Goal: Use online tool/utility: Utilize a website feature to perform a specific function

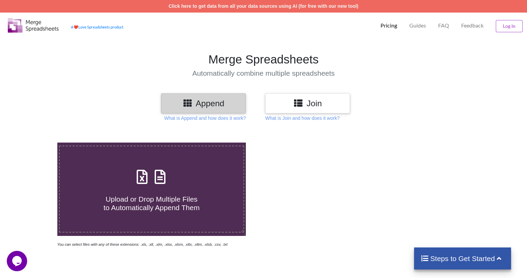
click at [190, 104] on icon at bounding box center [188, 102] width 10 height 8
click at [197, 118] on p "What is Append and how does it work?" at bounding box center [205, 118] width 82 height 7
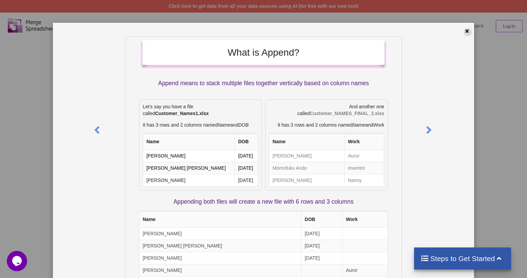
click at [465, 33] on icon at bounding box center [468, 30] width 6 height 5
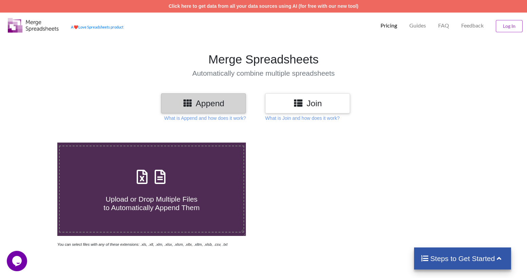
click at [313, 102] on h3 "Join" at bounding box center [307, 103] width 75 height 10
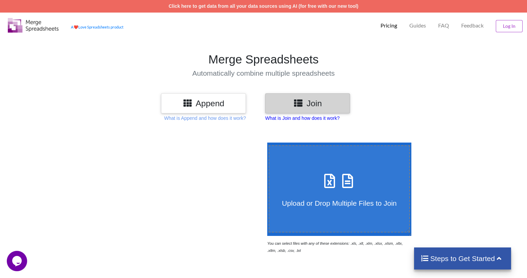
click at [319, 118] on p "What is Join and how does it work?" at bounding box center [302, 118] width 74 height 7
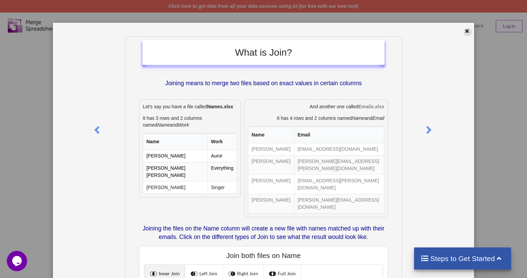
click at [465, 32] on icon at bounding box center [468, 30] width 6 height 5
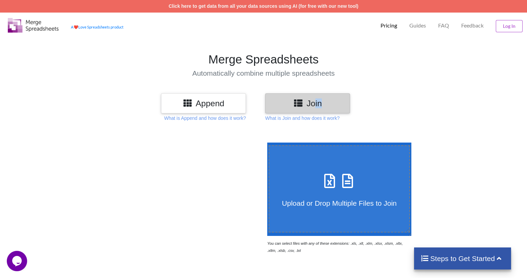
drag, startPoint x: 316, startPoint y: 103, endPoint x: 339, endPoint y: 113, distance: 25.3
click at [339, 113] on div "Join" at bounding box center [307, 103] width 85 height 20
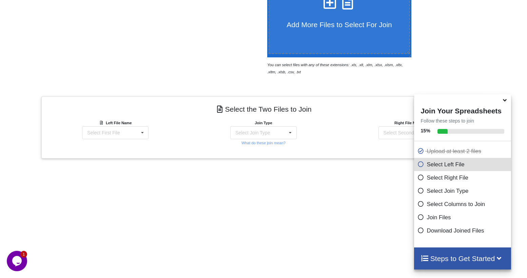
scroll to position [241, 0]
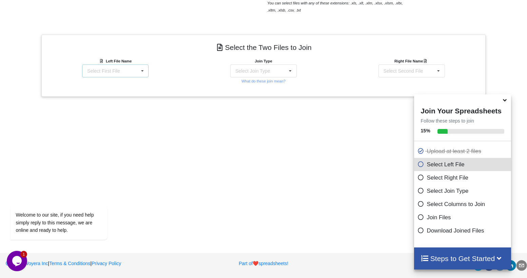
click at [137, 72] on icon at bounding box center [142, 71] width 10 height 13
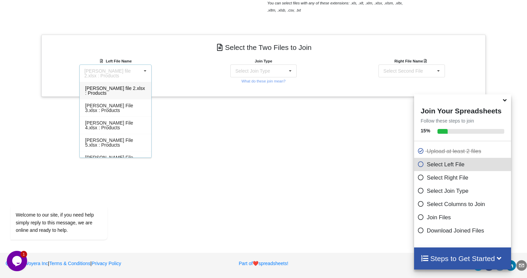
click at [190, 84] on div "Join Type Select Join Type INNER JOIN LEFT JOIN RIGHT JOIN FULL JOIN What do th…" at bounding box center [264, 70] width 148 height 27
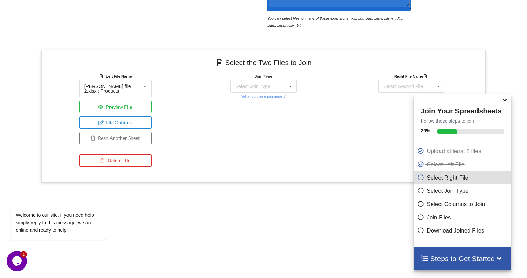
scroll to position [220, 0]
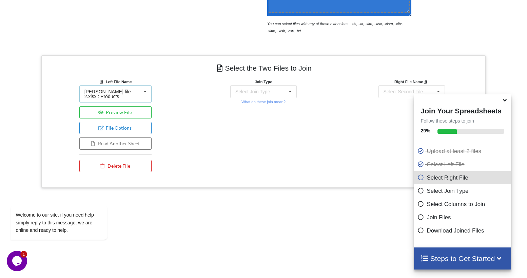
click at [127, 91] on div "[PERSON_NAME] file 2.xlsx : Products" at bounding box center [113, 94] width 57 height 10
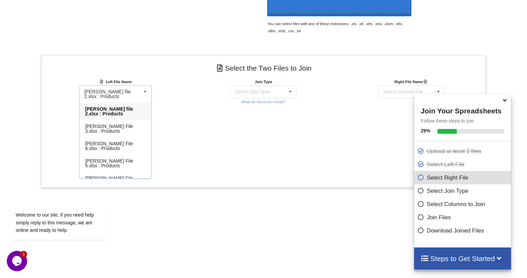
click at [116, 106] on span "[PERSON_NAME] file 2.xlsx : Products" at bounding box center [109, 111] width 48 height 10
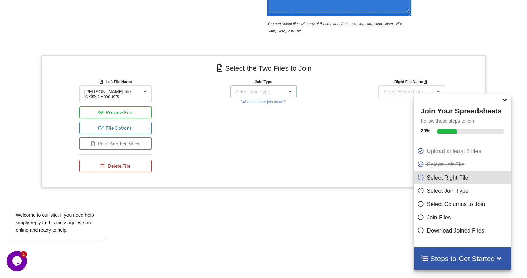
click at [272, 92] on div "Select Join Type INNER JOIN LEFT JOIN RIGHT JOIN FULL JOIN" at bounding box center [263, 91] width 67 height 13
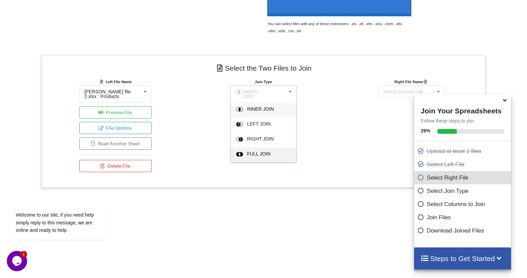
click at [264, 151] on span "FULL JOIN" at bounding box center [259, 153] width 24 height 5
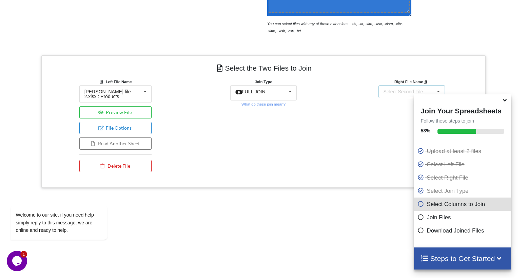
click at [397, 92] on div "Select Second File" at bounding box center [404, 91] width 40 height 5
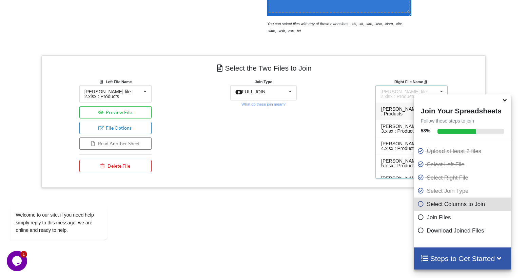
click at [396, 93] on div "[PERSON_NAME] file 2.xlsx : Products" at bounding box center [409, 94] width 57 height 10
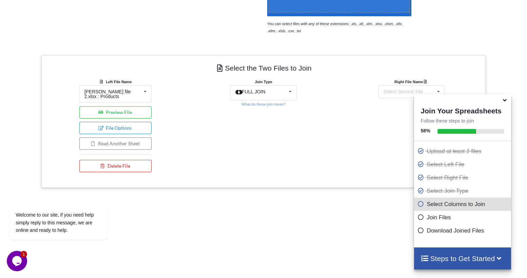
click at [321, 120] on div "Join Type FULL JOIN INNER JOIN LEFT JOIN RIGHT JOIN FULL JOIN What do these joi…" at bounding box center [264, 126] width 148 height 97
click at [506, 101] on icon at bounding box center [505, 99] width 7 height 6
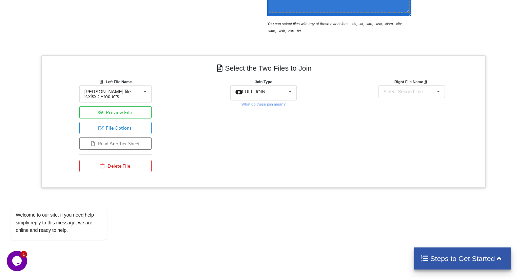
scroll to position [279, 0]
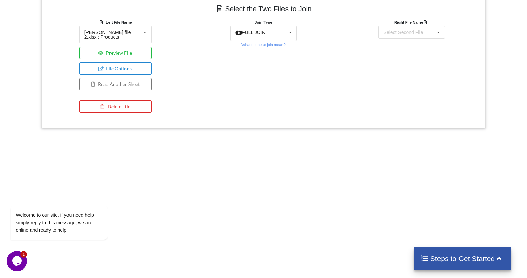
click at [454, 257] on h4 "Steps to Get Started" at bounding box center [463, 258] width 84 height 8
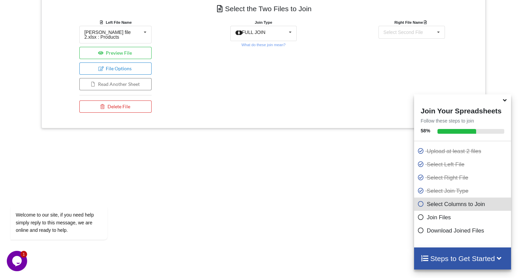
click at [418, 206] on icon at bounding box center [421, 203] width 7 height 6
